Goal: Task Accomplishment & Management: Use online tool/utility

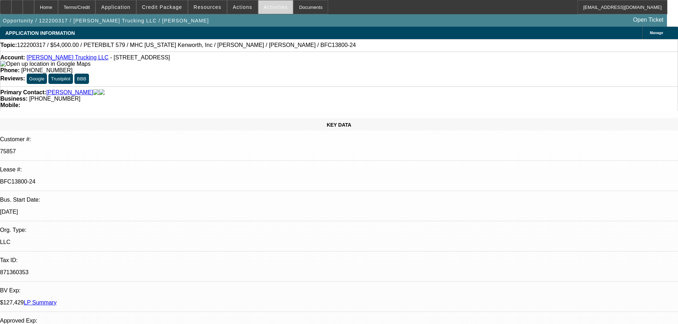
select select "0"
select select "2"
select select "0"
select select "6"
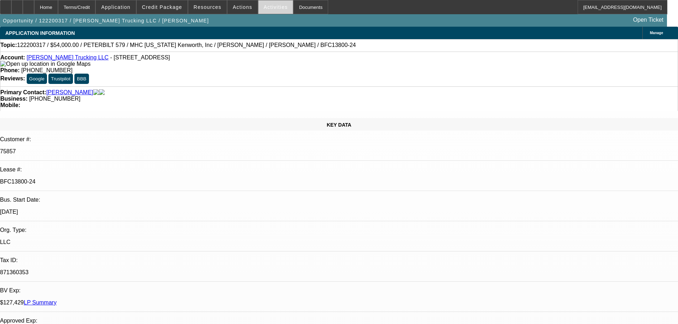
select select "0"
select select "6"
select select "0"
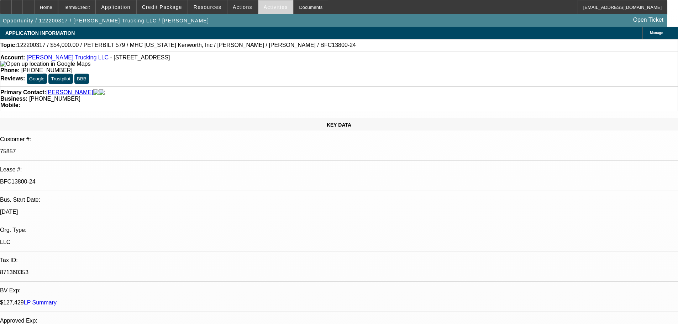
select select "0"
select select "6"
select select "0"
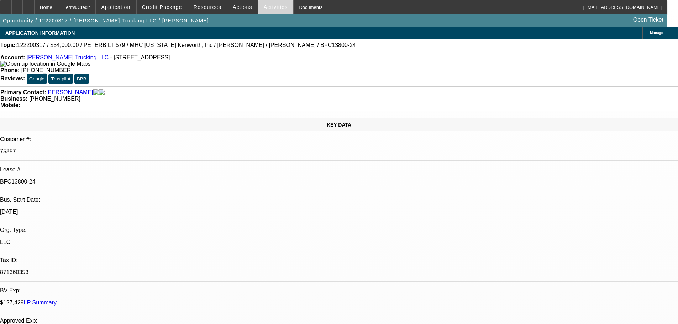
select select "0"
select select "6"
select select "0"
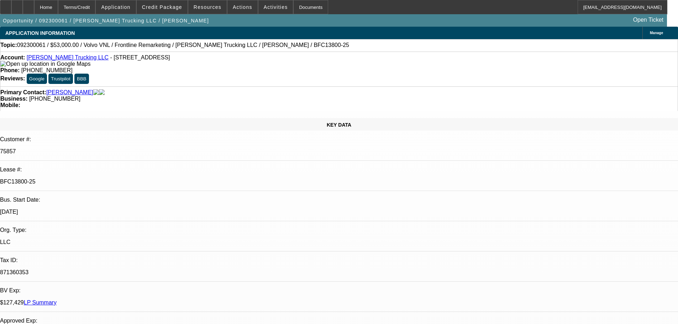
select select "0"
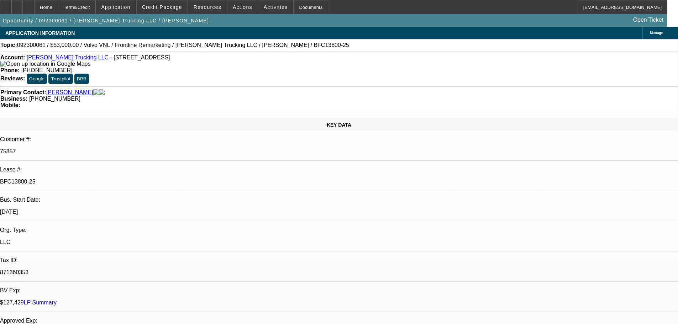
select select "0"
select select "1"
select select "3"
select select "6"
select select "1"
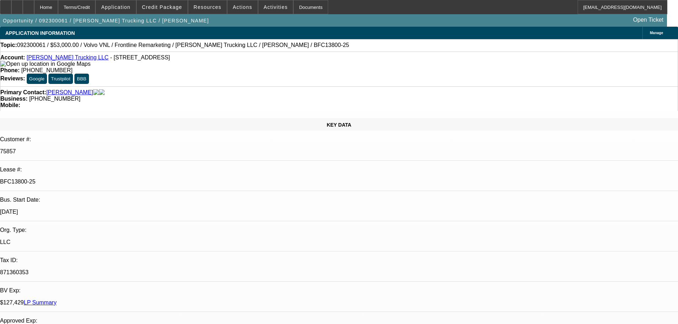
select select "3"
select select "6"
select select "1"
select select "2"
select select "6"
